Goal: Transaction & Acquisition: Obtain resource

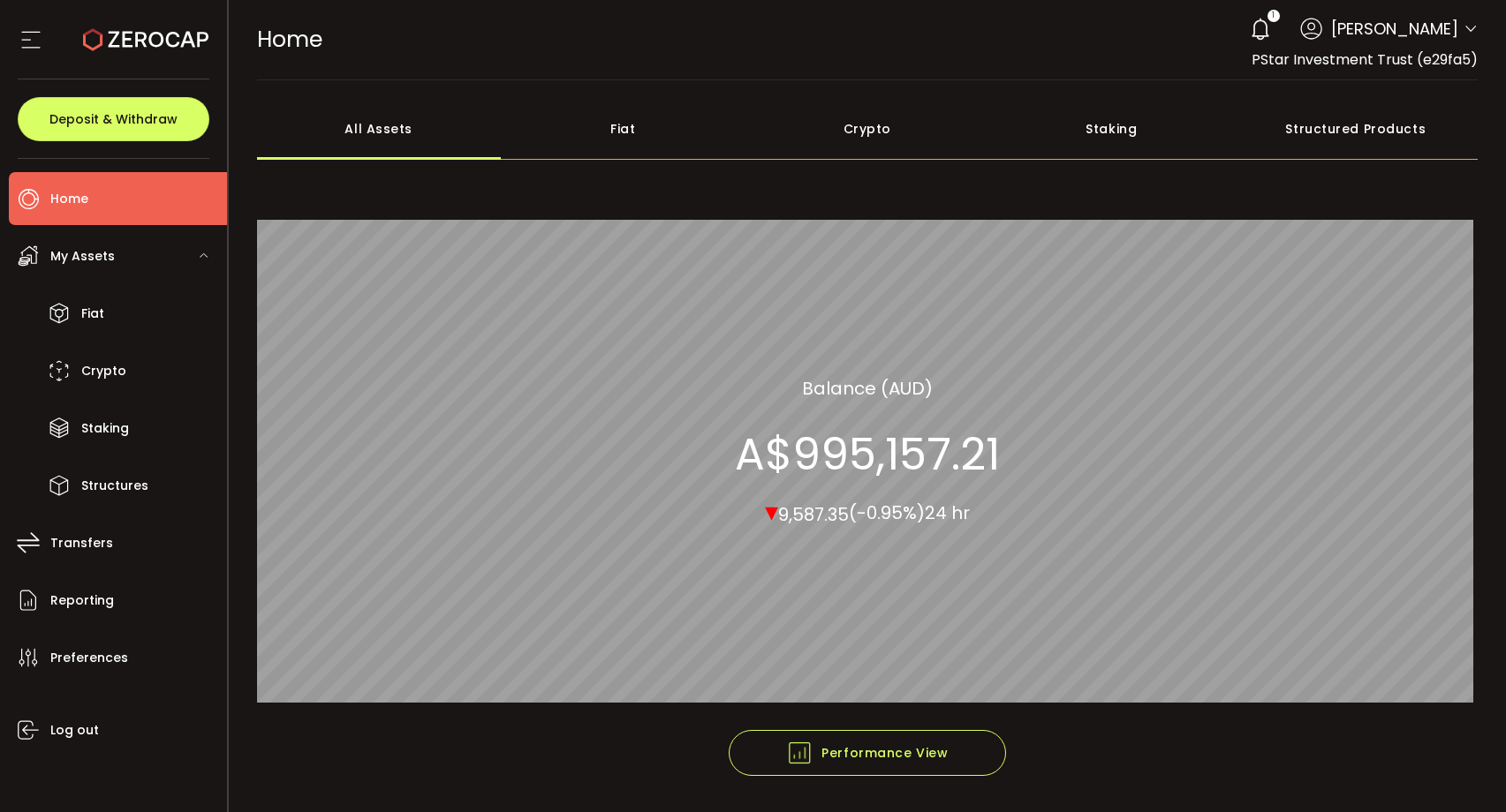
click at [1273, 27] on icon at bounding box center [1261, 29] width 25 height 25
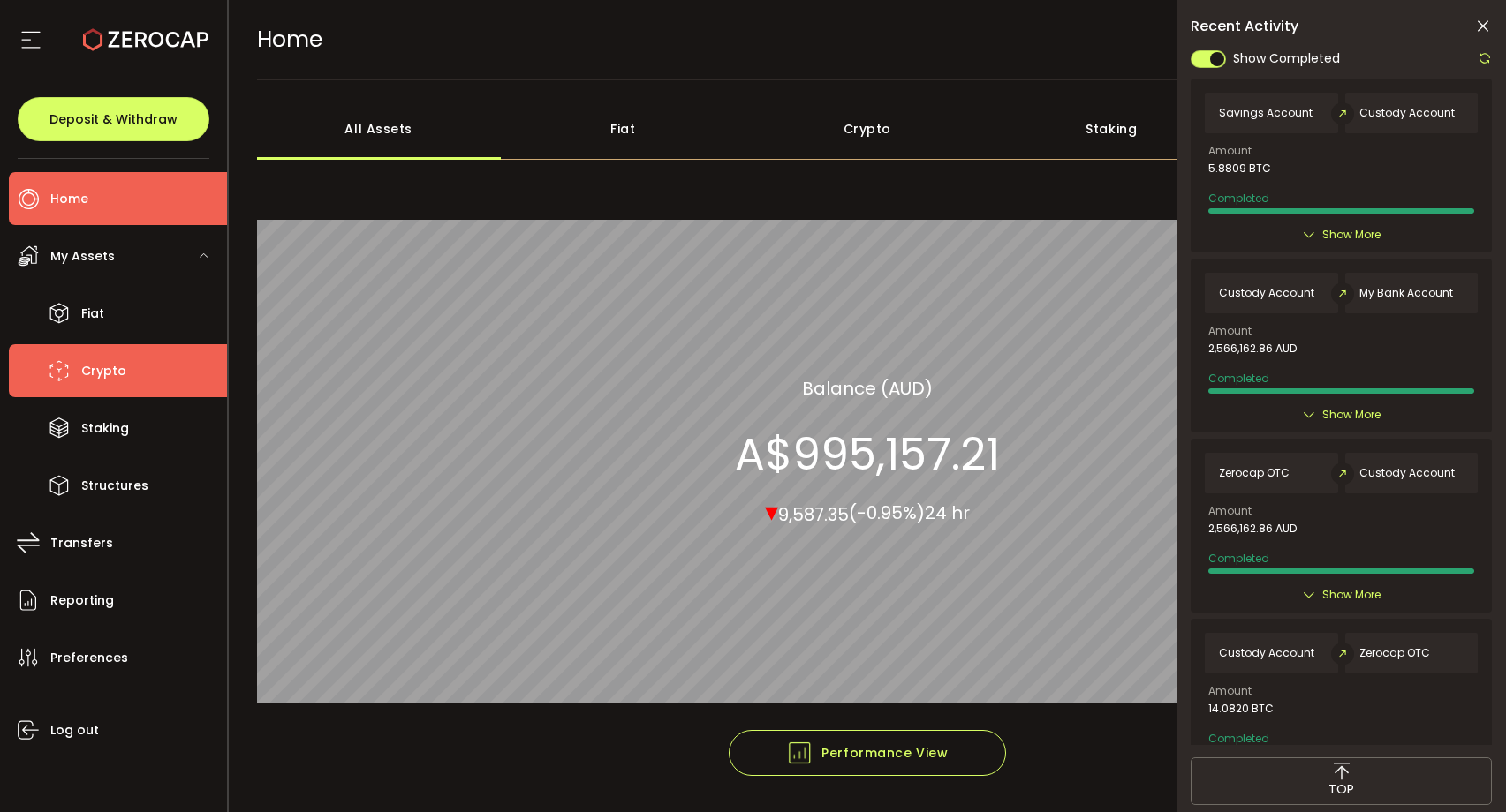
click at [131, 365] on li "Crypto" at bounding box center [118, 371] width 218 height 53
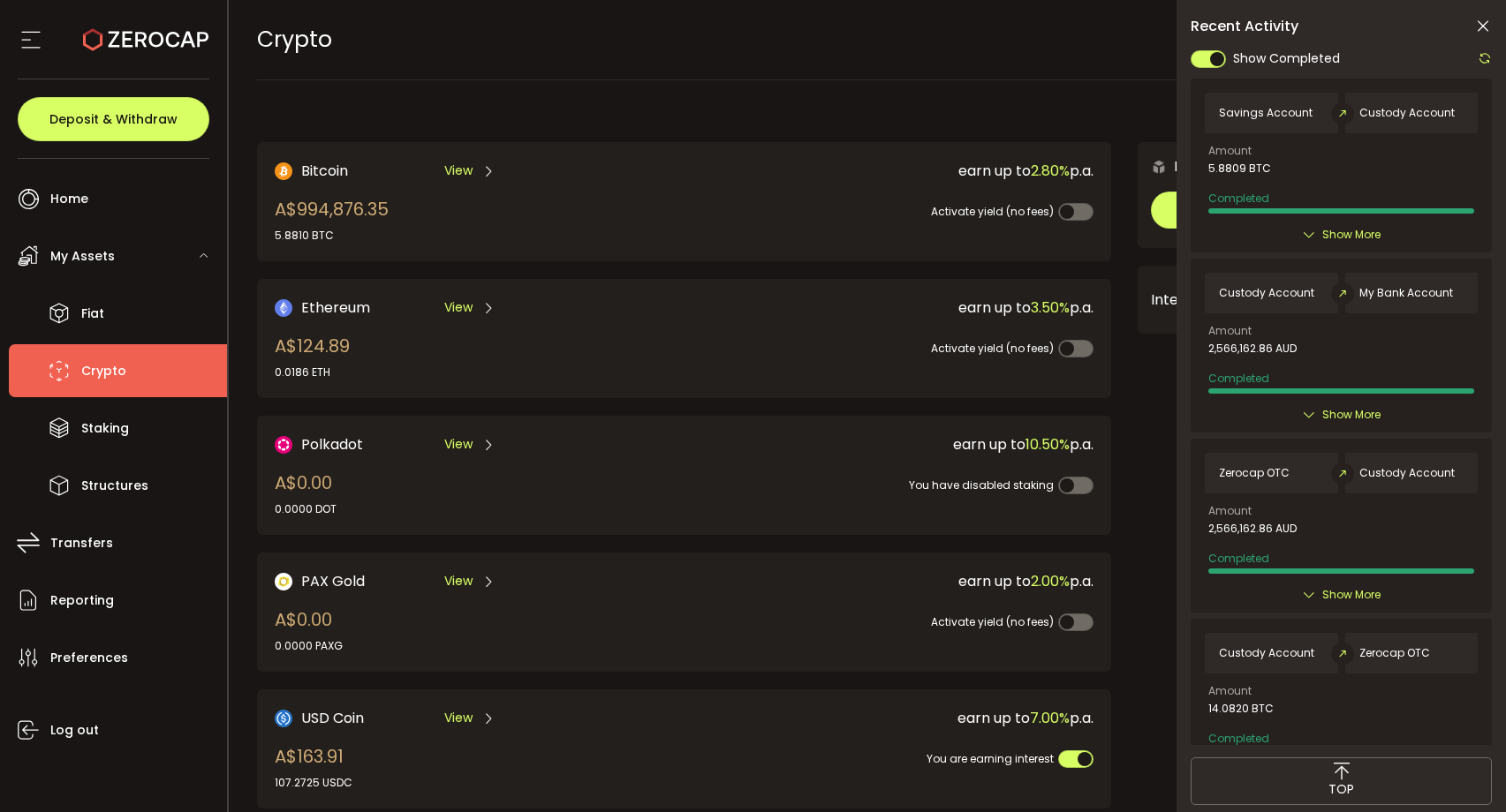
click at [471, 169] on div "View" at bounding box center [470, 170] width 51 height 22
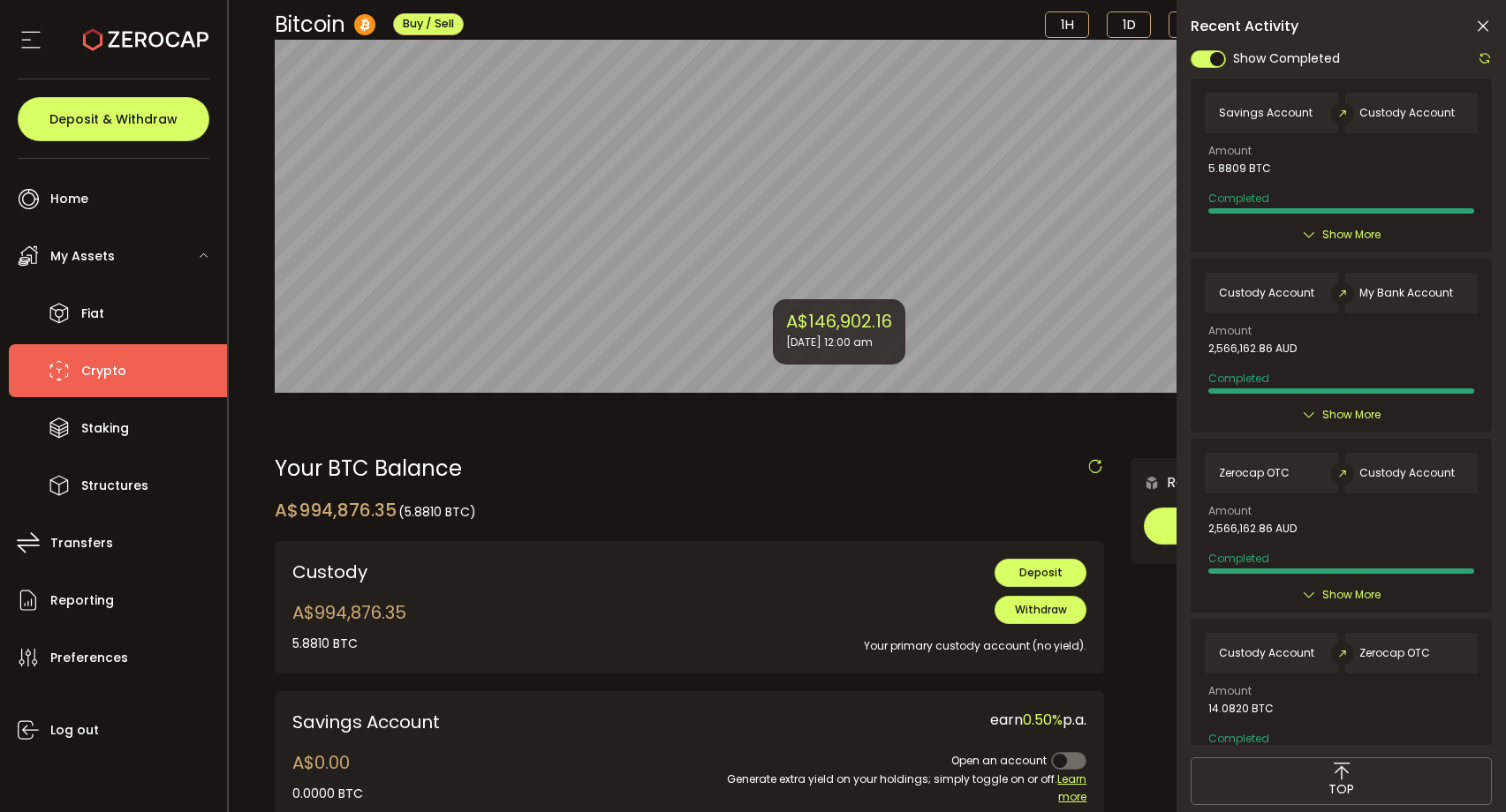
scroll to position [143, 0]
click at [1476, 27] on icon at bounding box center [1483, 27] width 18 height 18
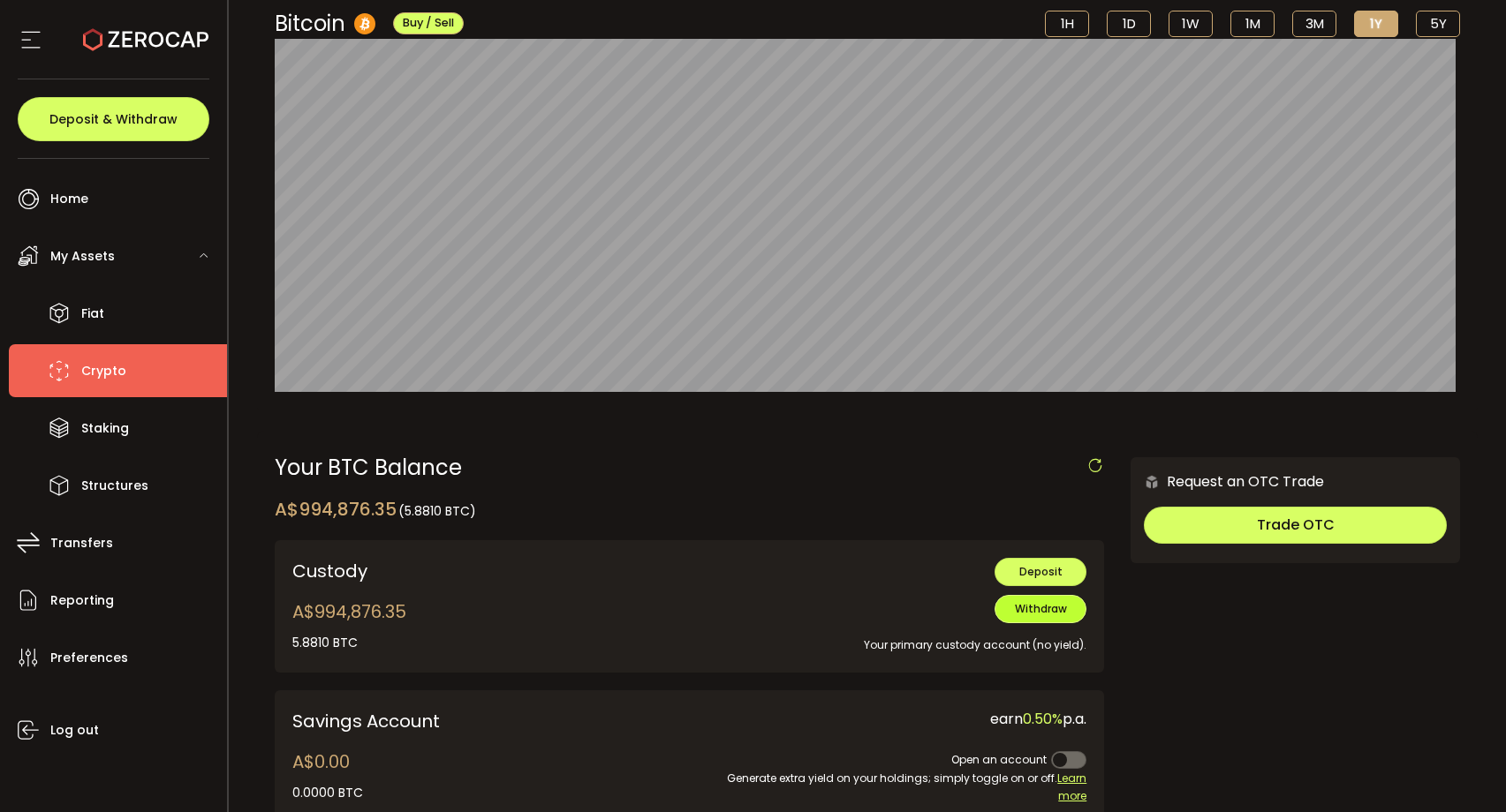
click at [1048, 615] on span "Withdraw" at bounding box center [1040, 608] width 52 height 15
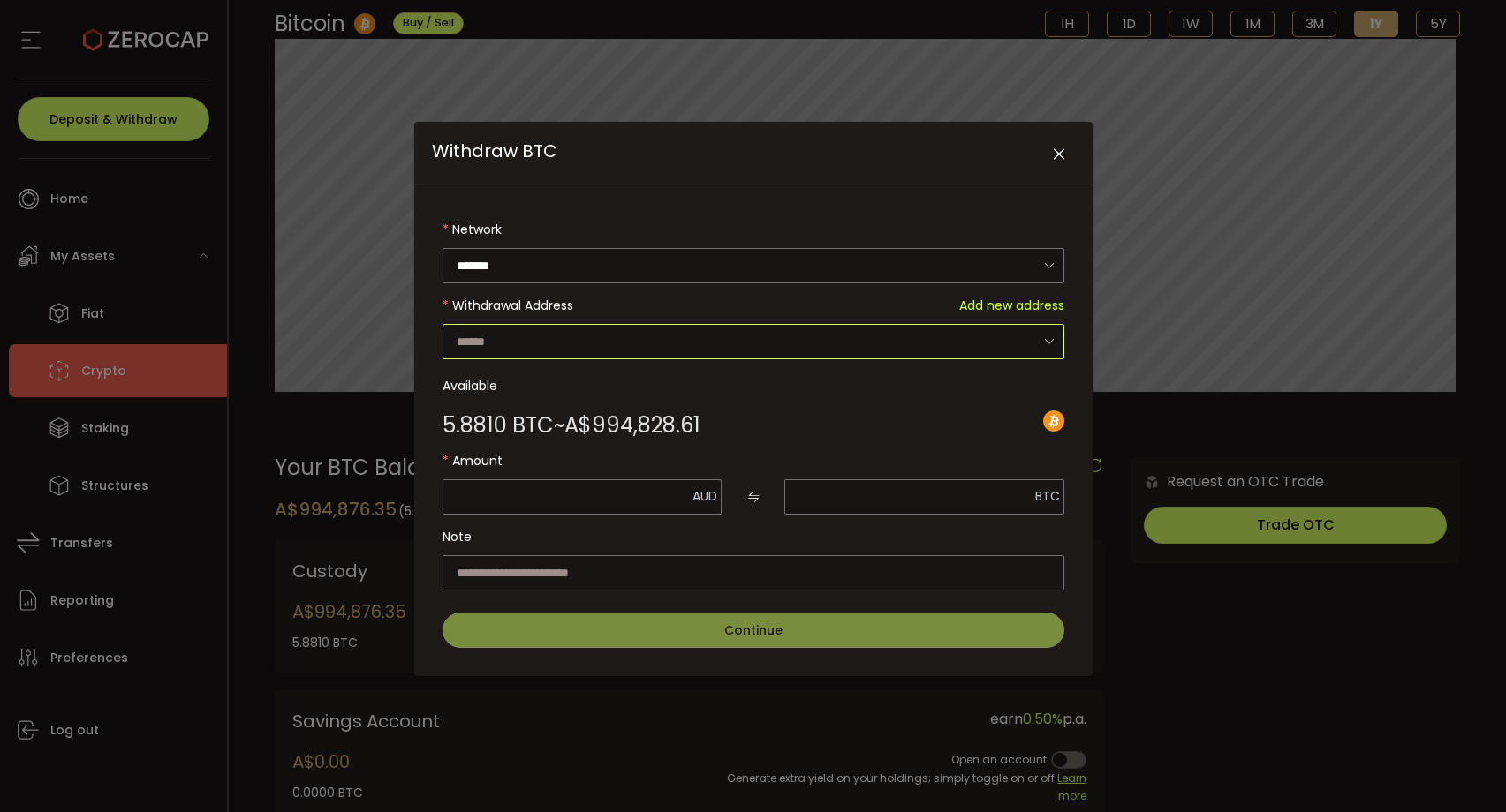
click at [870, 331] on input "Withdraw BTC" at bounding box center [753, 342] width 622 height 35
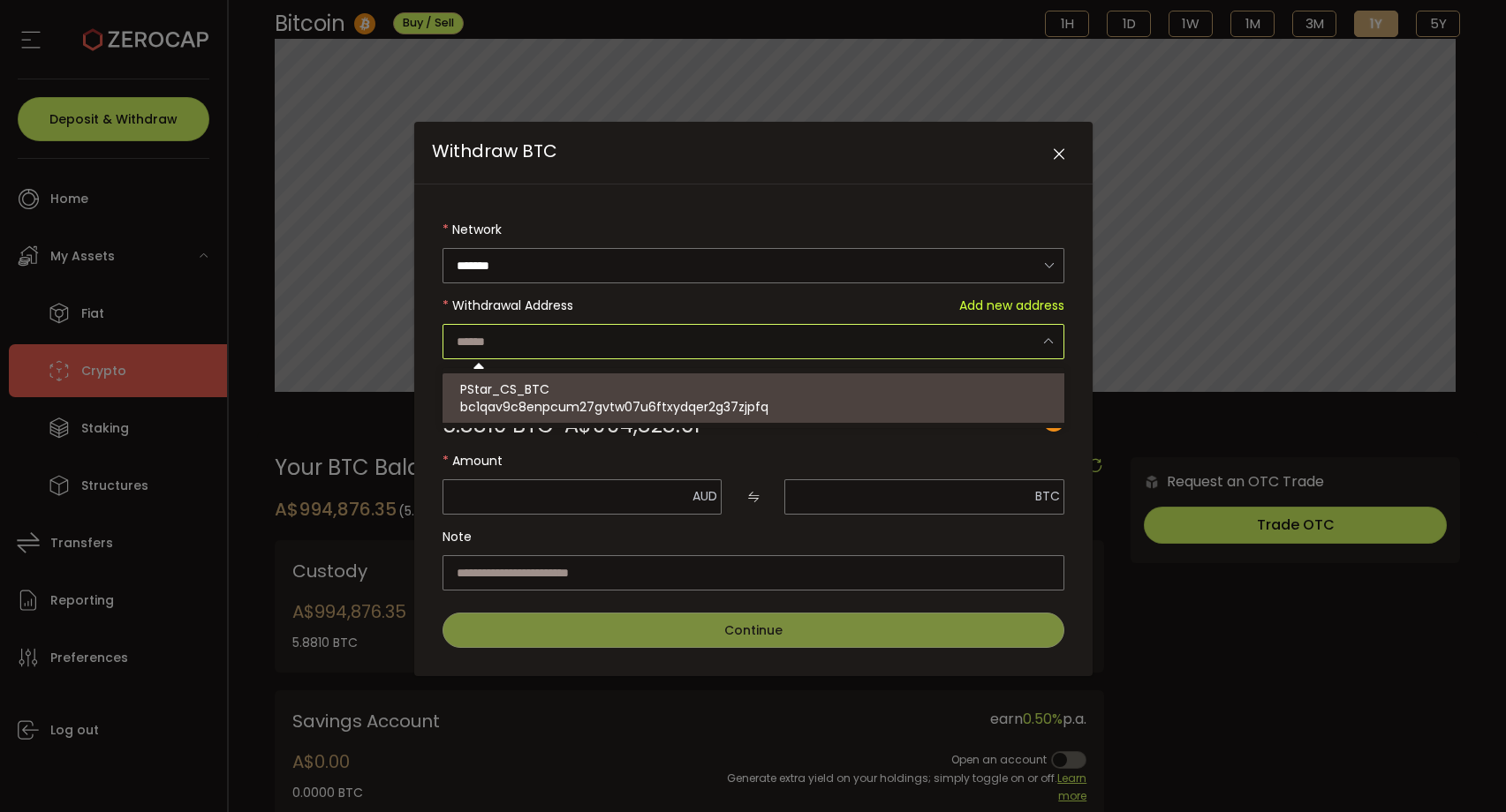
click at [792, 394] on div "PStar_CS_BTC bc1qav9c8enpcum27gvtw07u6ftxydqer2g37zjpfq" at bounding box center [756, 398] width 592 height 50
type input "**********"
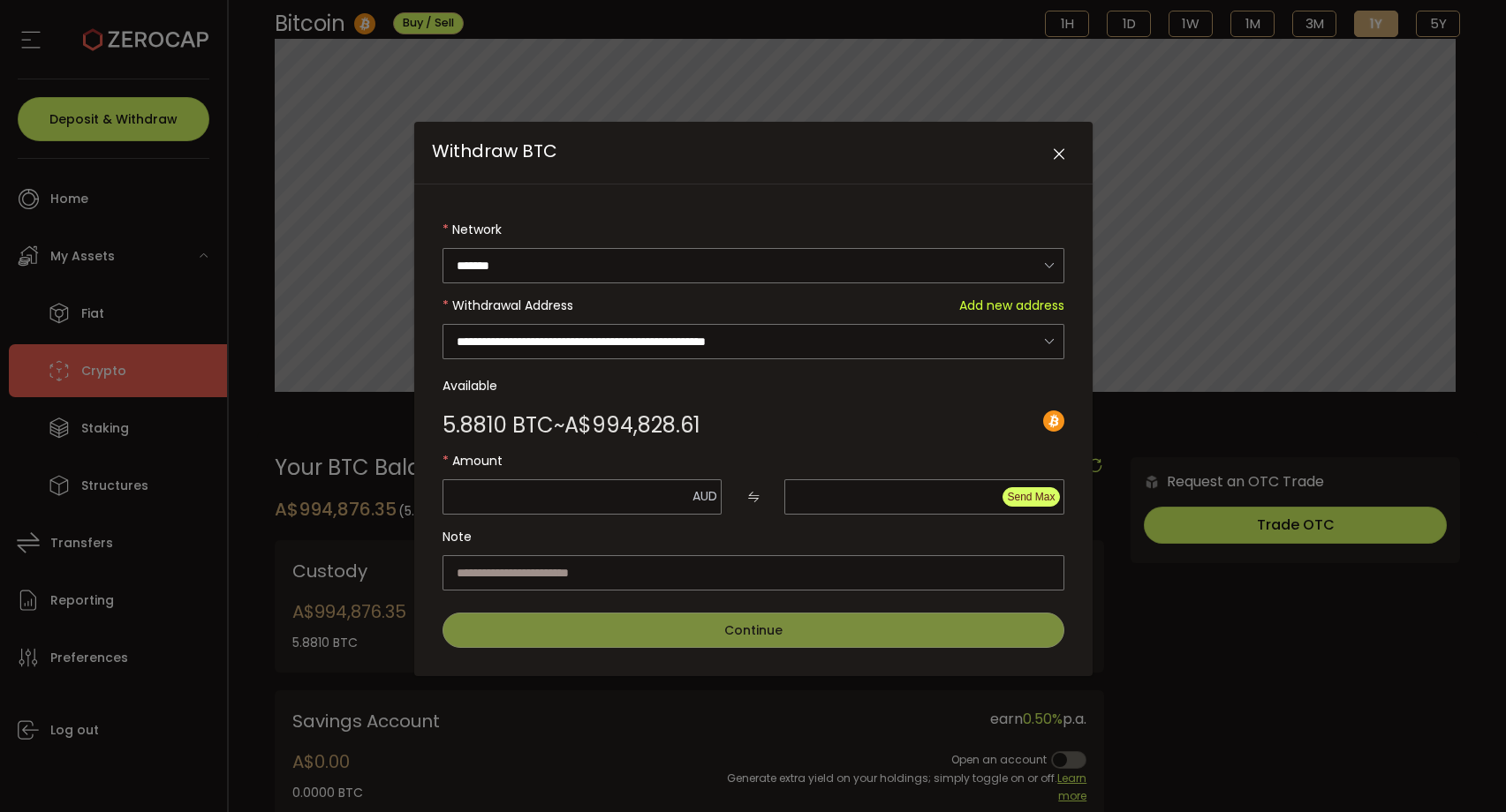
click at [1036, 494] on span "Send Max" at bounding box center [1030, 497] width 48 height 12
type input "*********"
type input "**********"
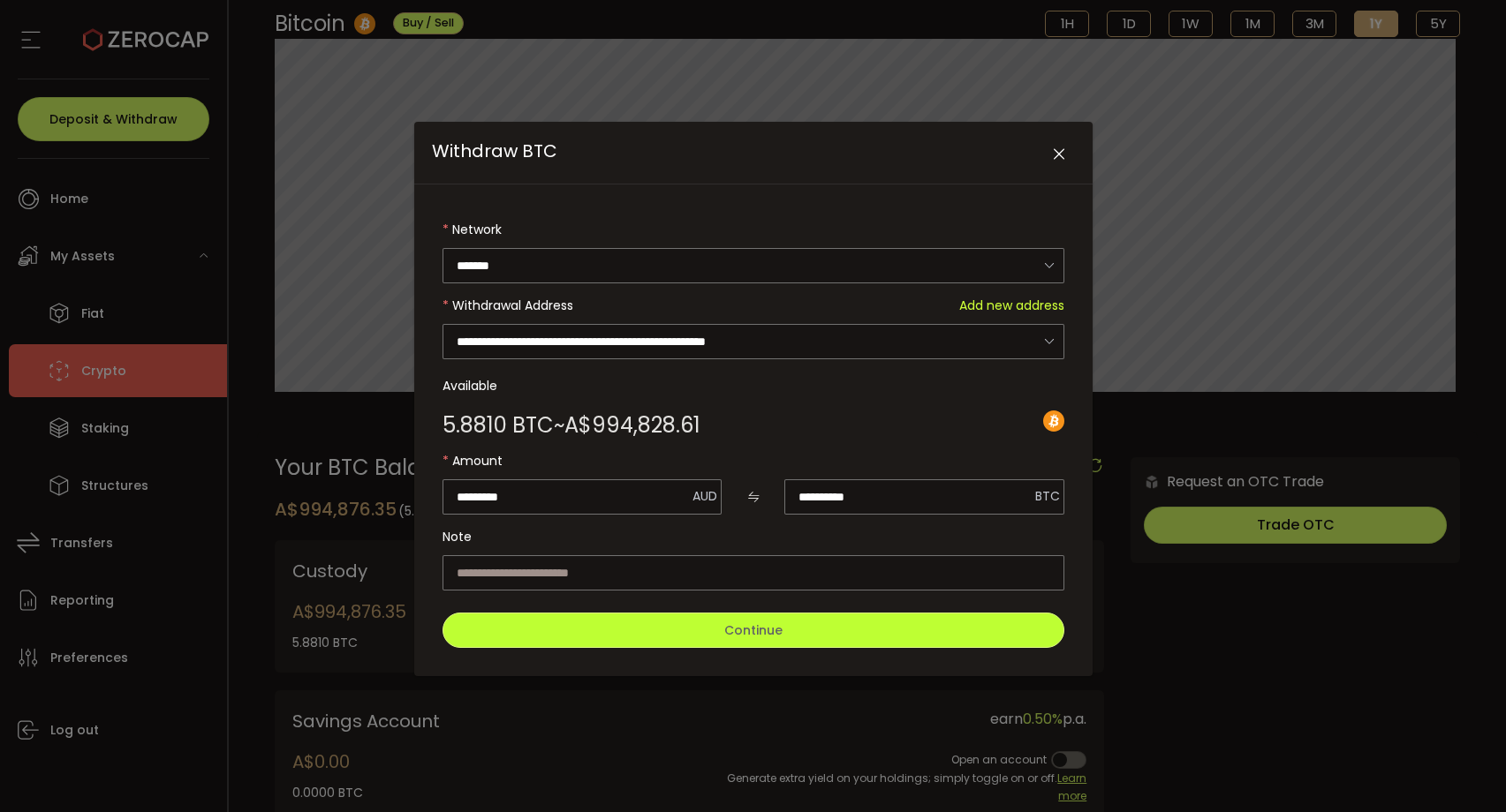
click at [749, 631] on span "Continue" at bounding box center [753, 630] width 58 height 18
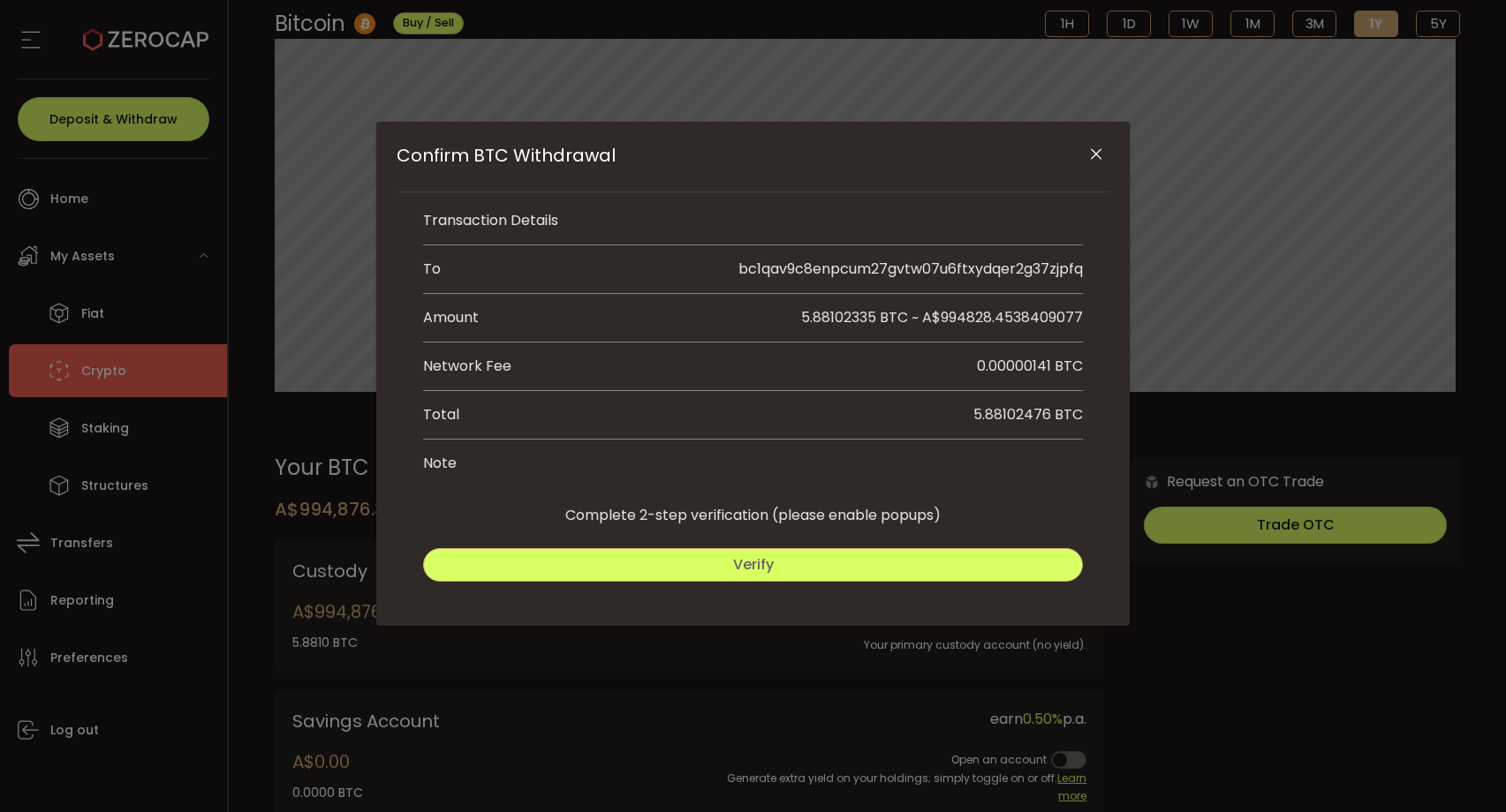
click at [816, 570] on button "Verify" at bounding box center [753, 565] width 660 height 34
click at [857, 558] on button "Submit" at bounding box center [920, 565] width 325 height 34
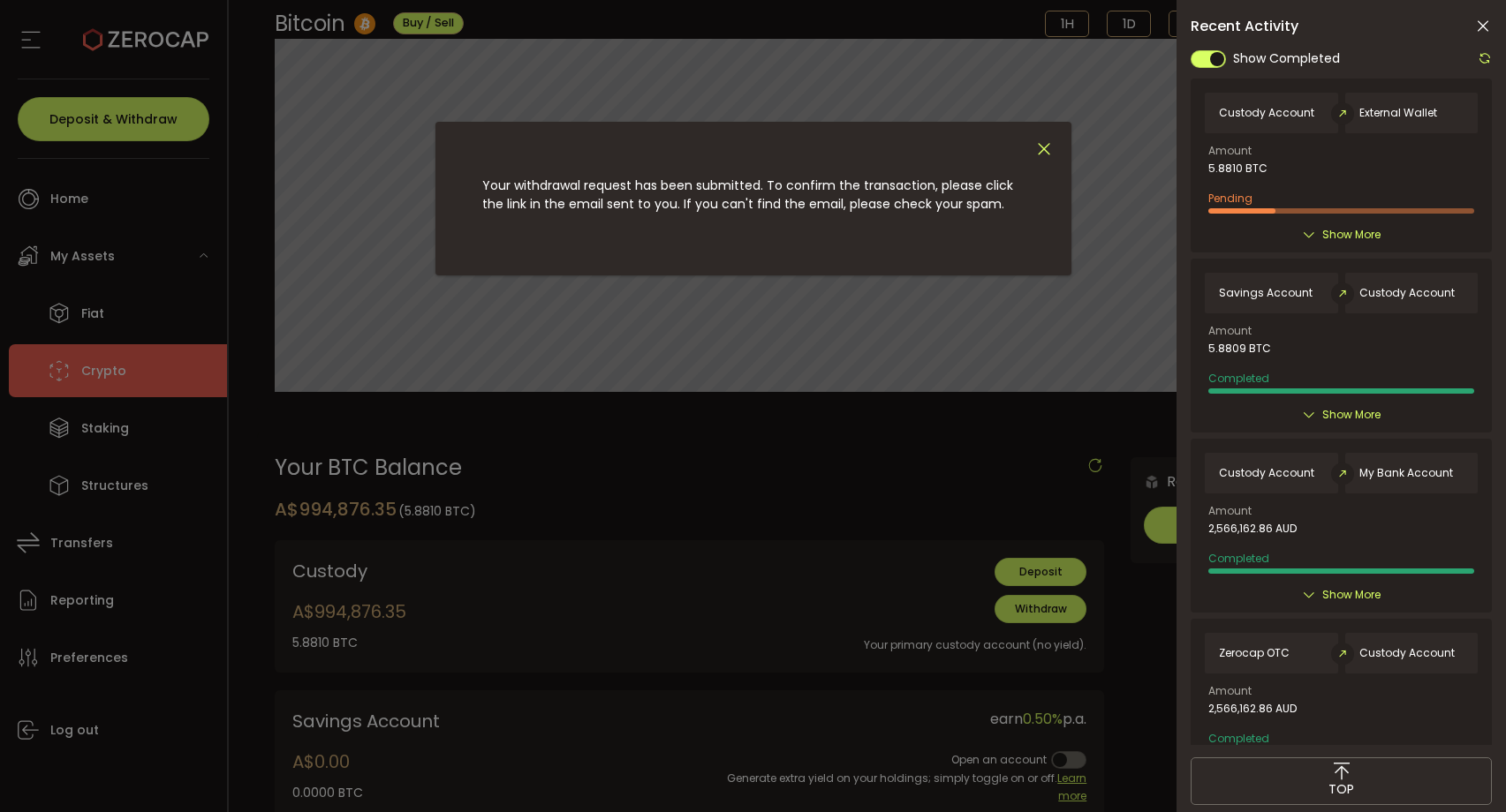
click at [1044, 149] on icon "Close" at bounding box center [1044, 150] width 19 height 19
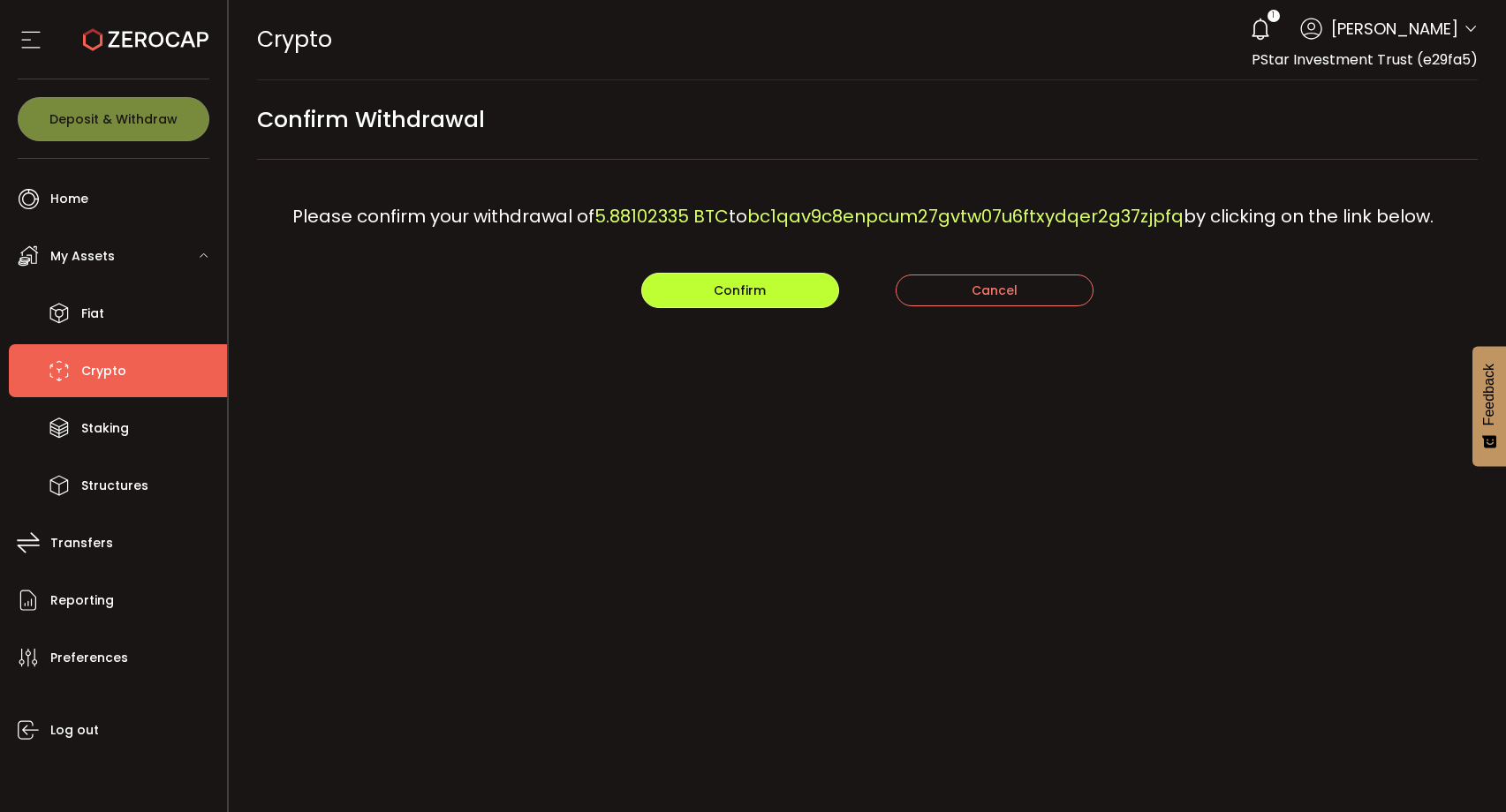
click at [791, 308] on button "Confirm" at bounding box center [740, 290] width 198 height 35
